Goal: Information Seeking & Learning: Learn about a topic

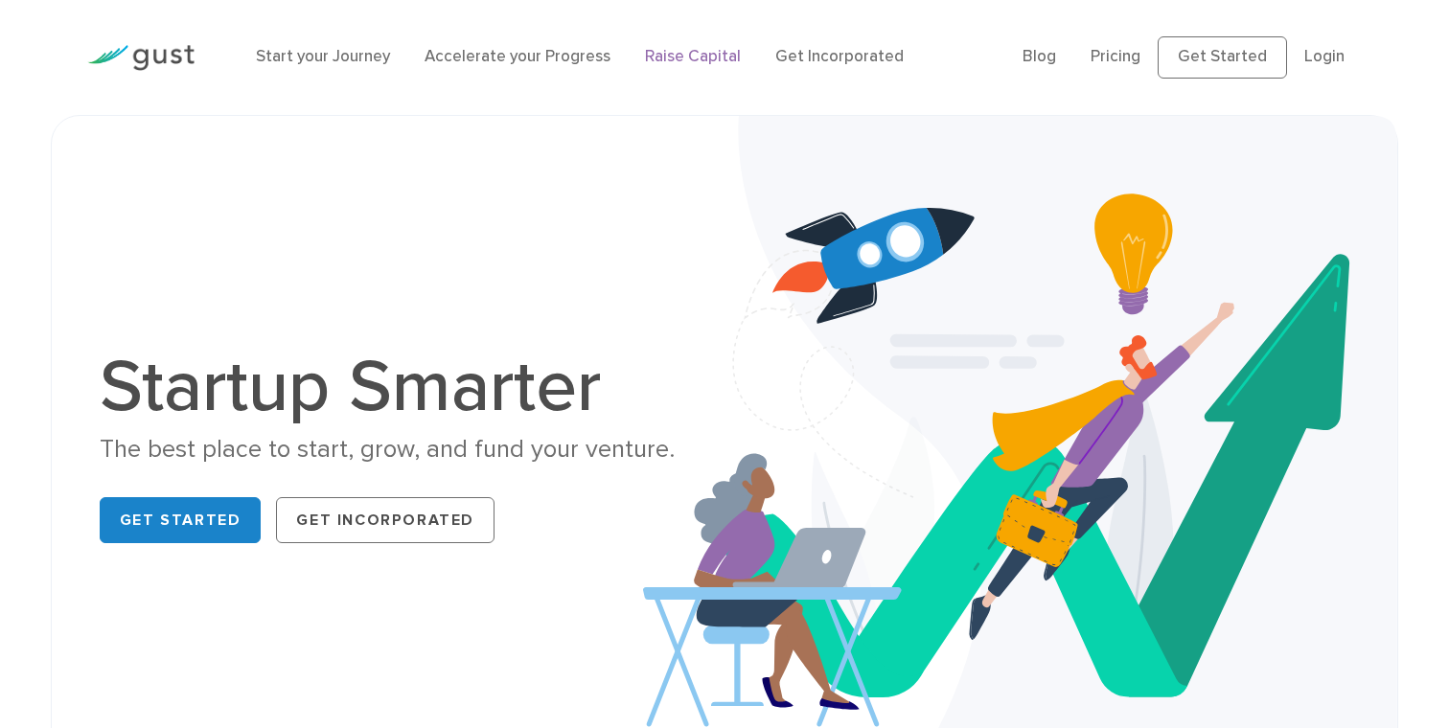
click at [689, 55] on link "Raise Capital" at bounding box center [693, 56] width 96 height 19
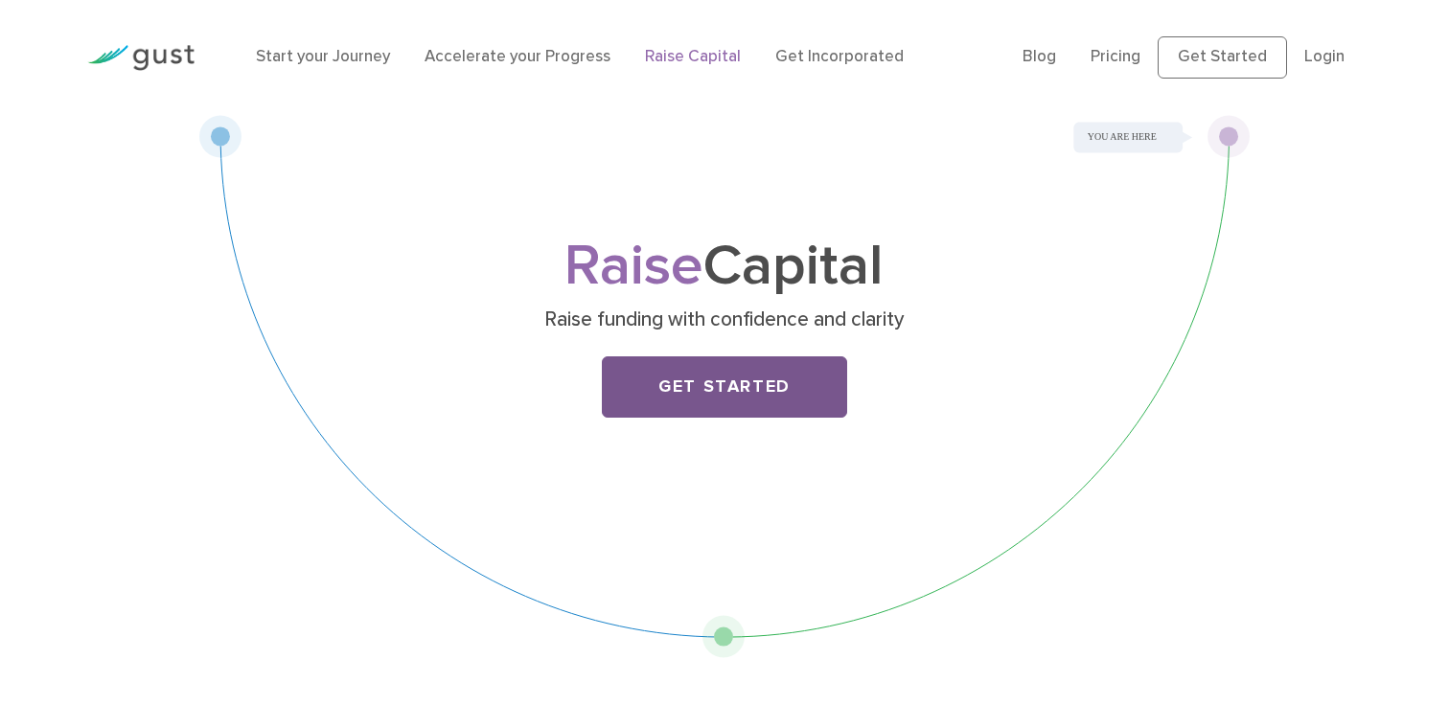
click at [719, 385] on link "Get Started" at bounding box center [724, 386] width 245 height 61
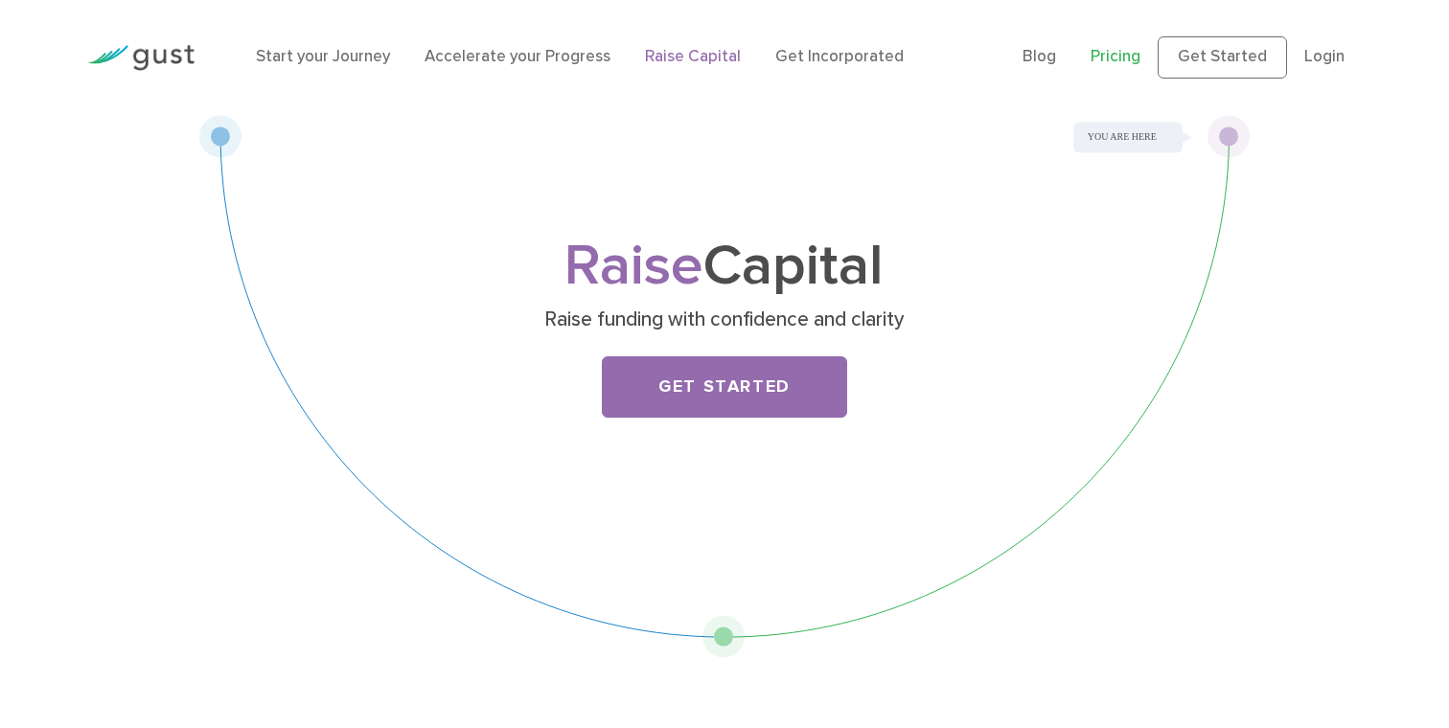
click at [1132, 57] on link "Pricing" at bounding box center [1115, 56] width 50 height 19
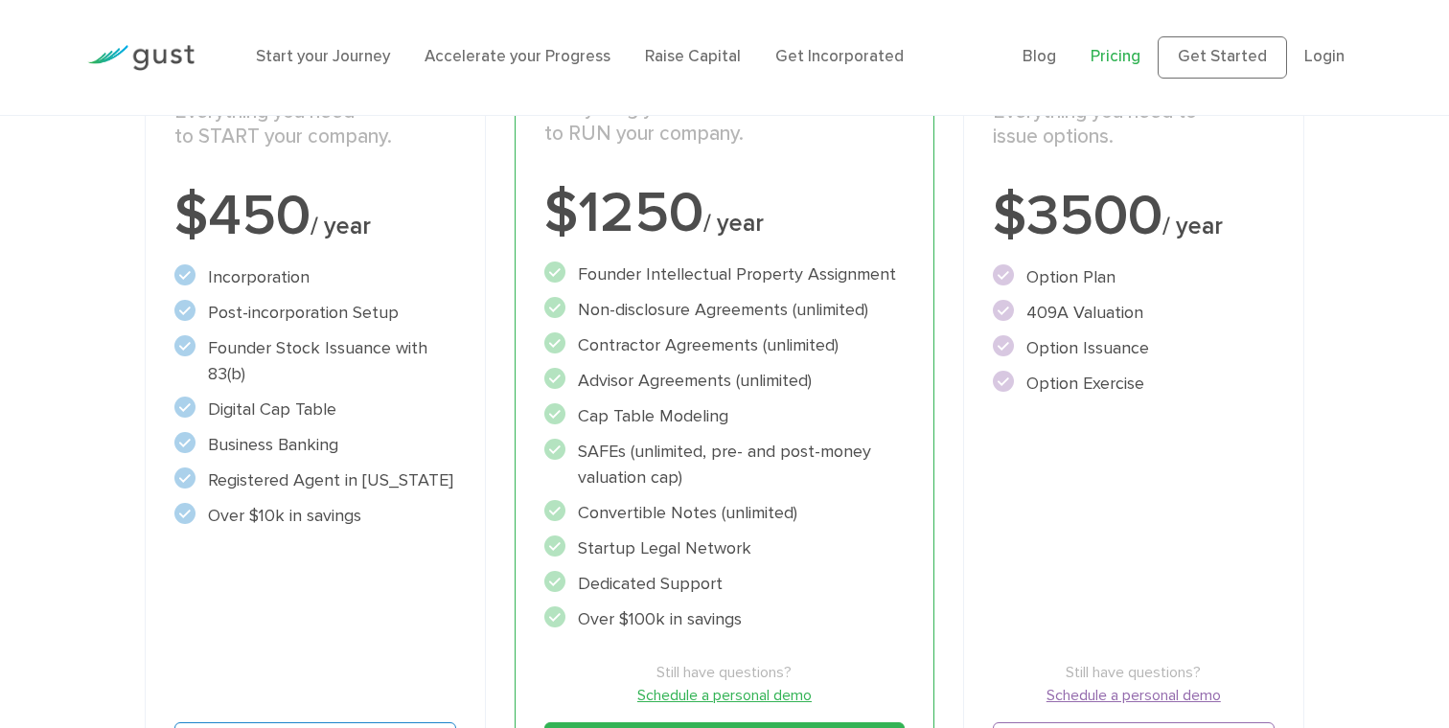
scroll to position [418, 0]
